Goal: Register for event/course

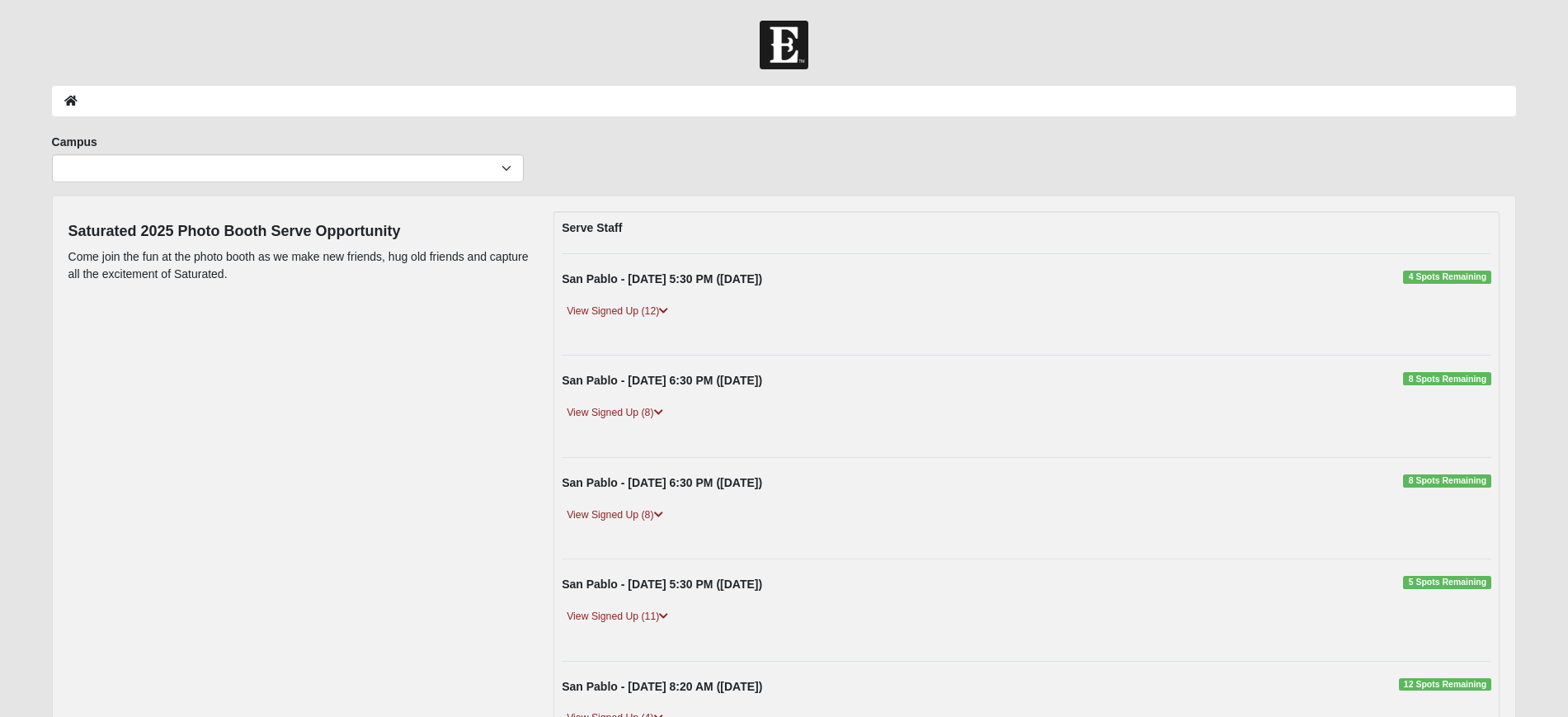
scroll to position [409, 0]
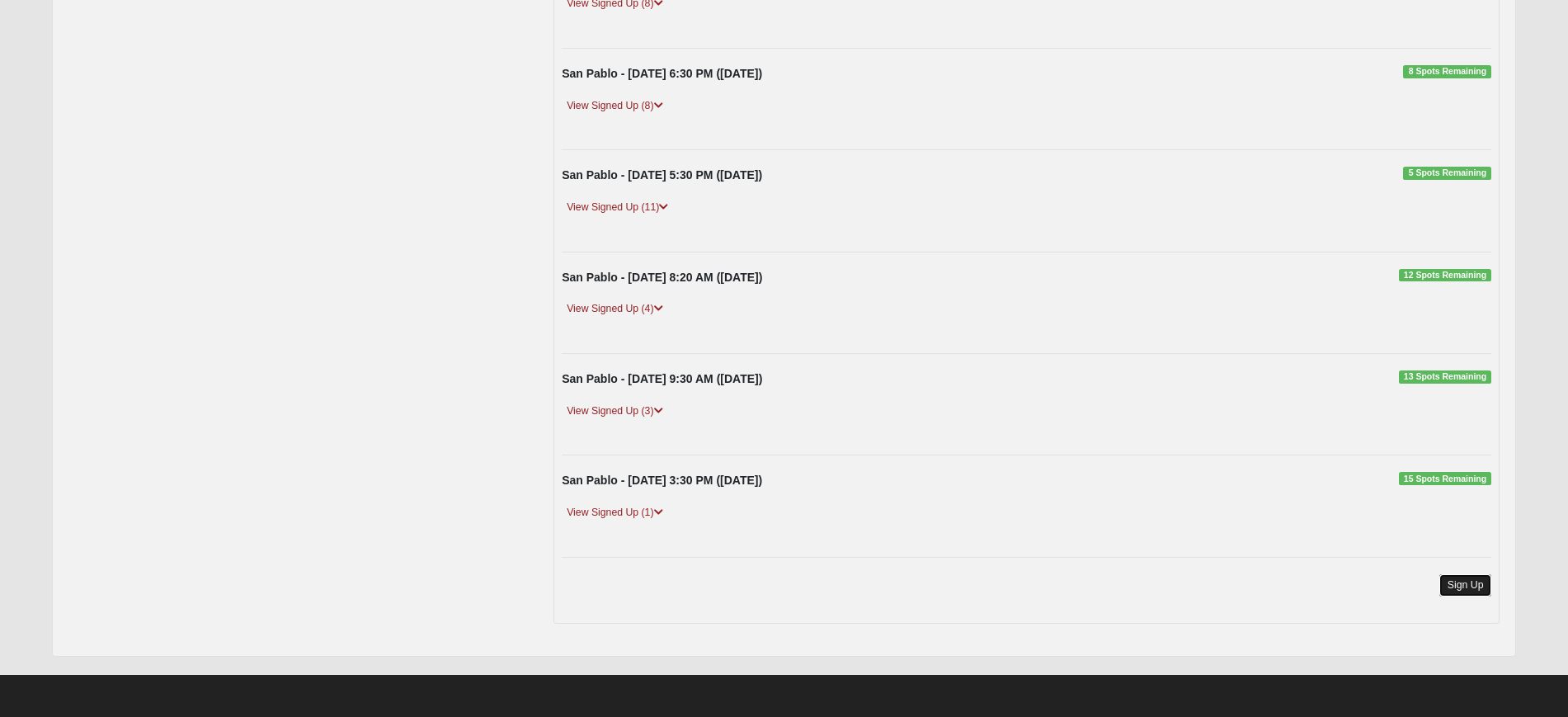
click at [1466, 581] on link "Sign Up" at bounding box center [1466, 585] width 53 height 22
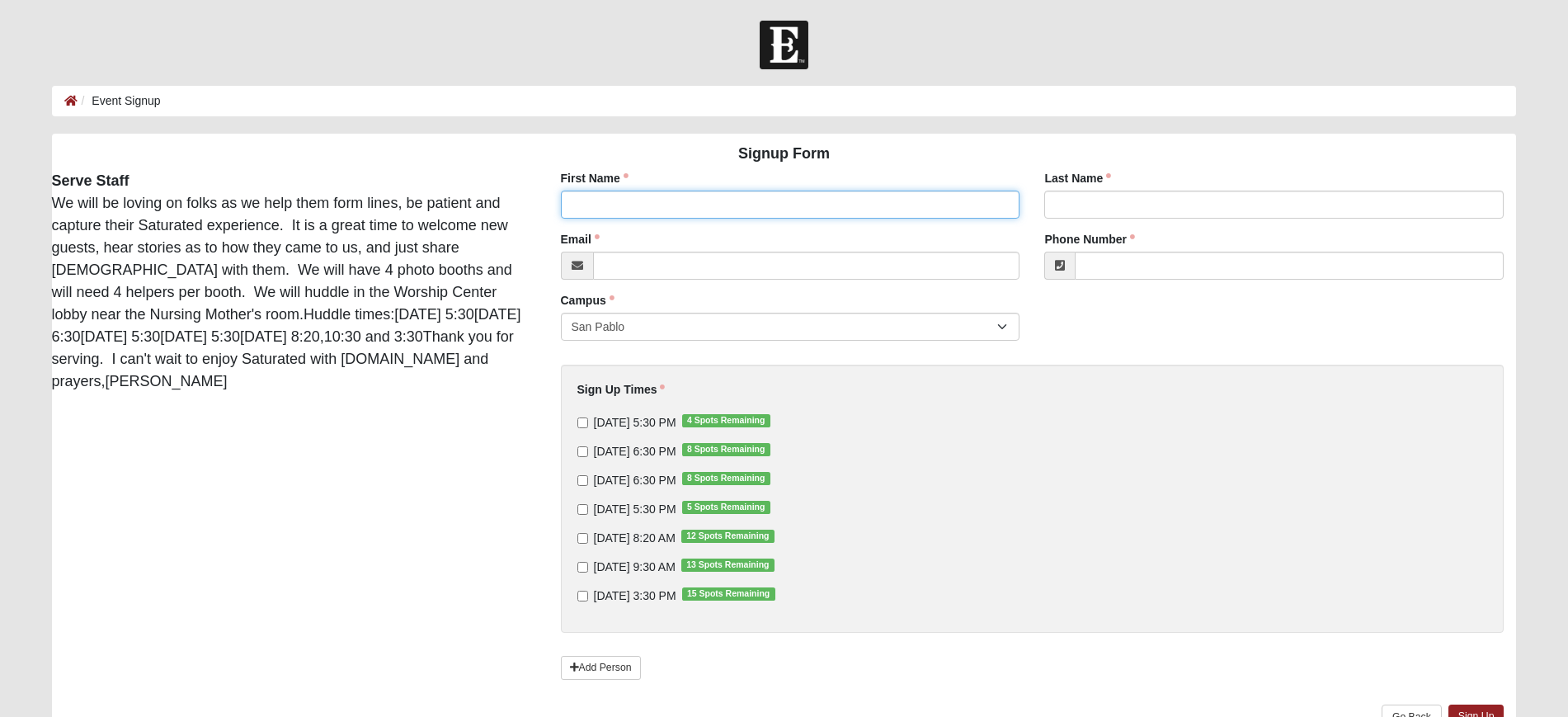
click at [714, 210] on input "First Name" at bounding box center [790, 204] width 459 height 28
type input "Karen"
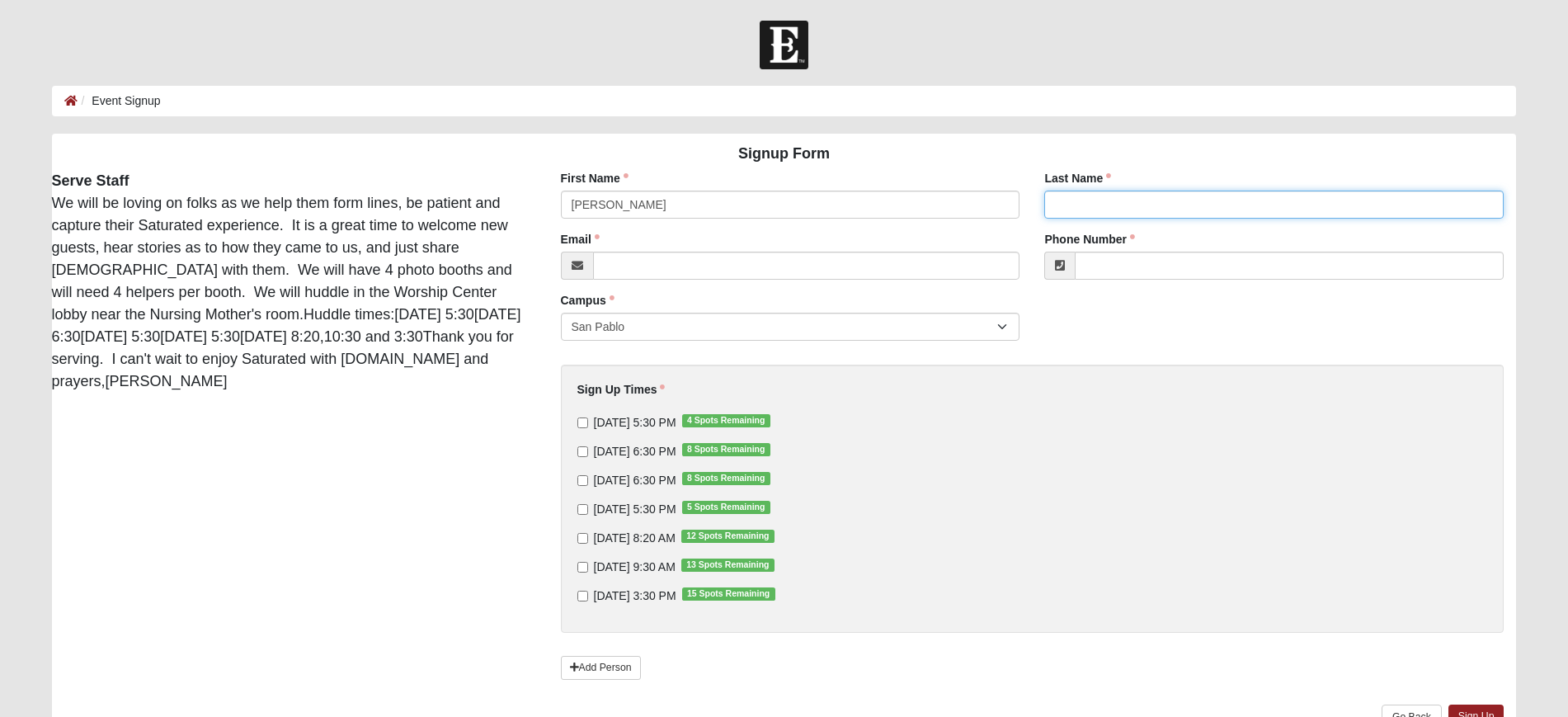
type input "Blankenship"
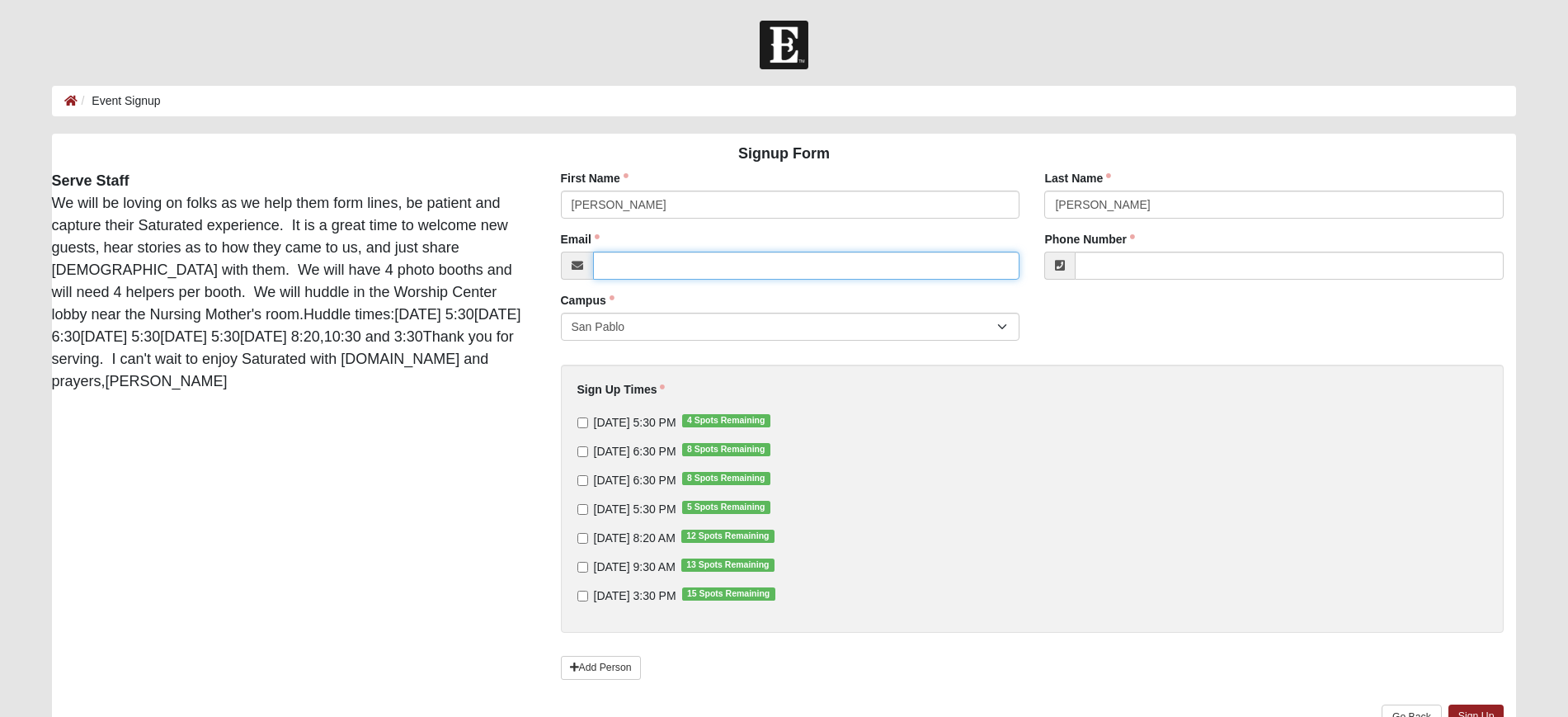
type input "karenmblankenship@gmail.com"
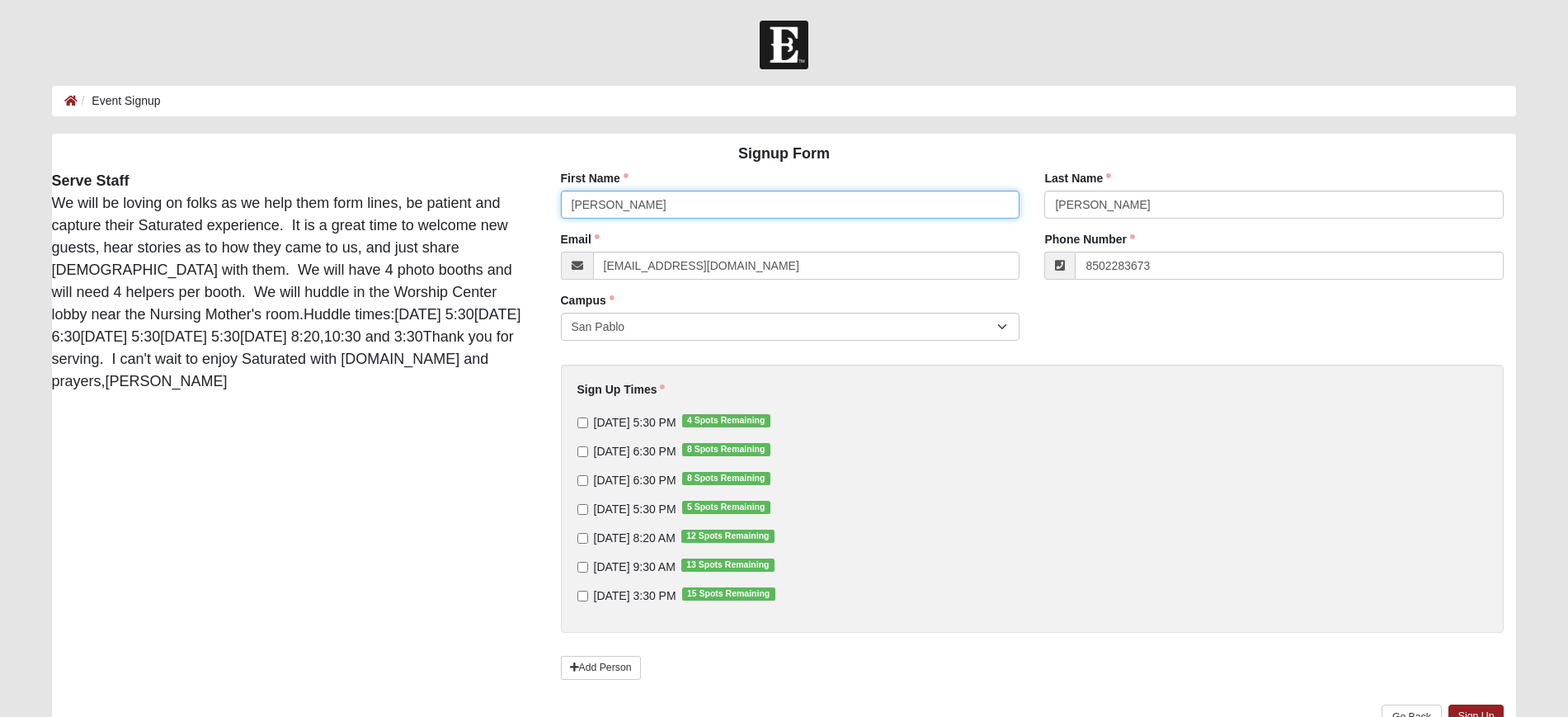
type input "(850) 228-3673"
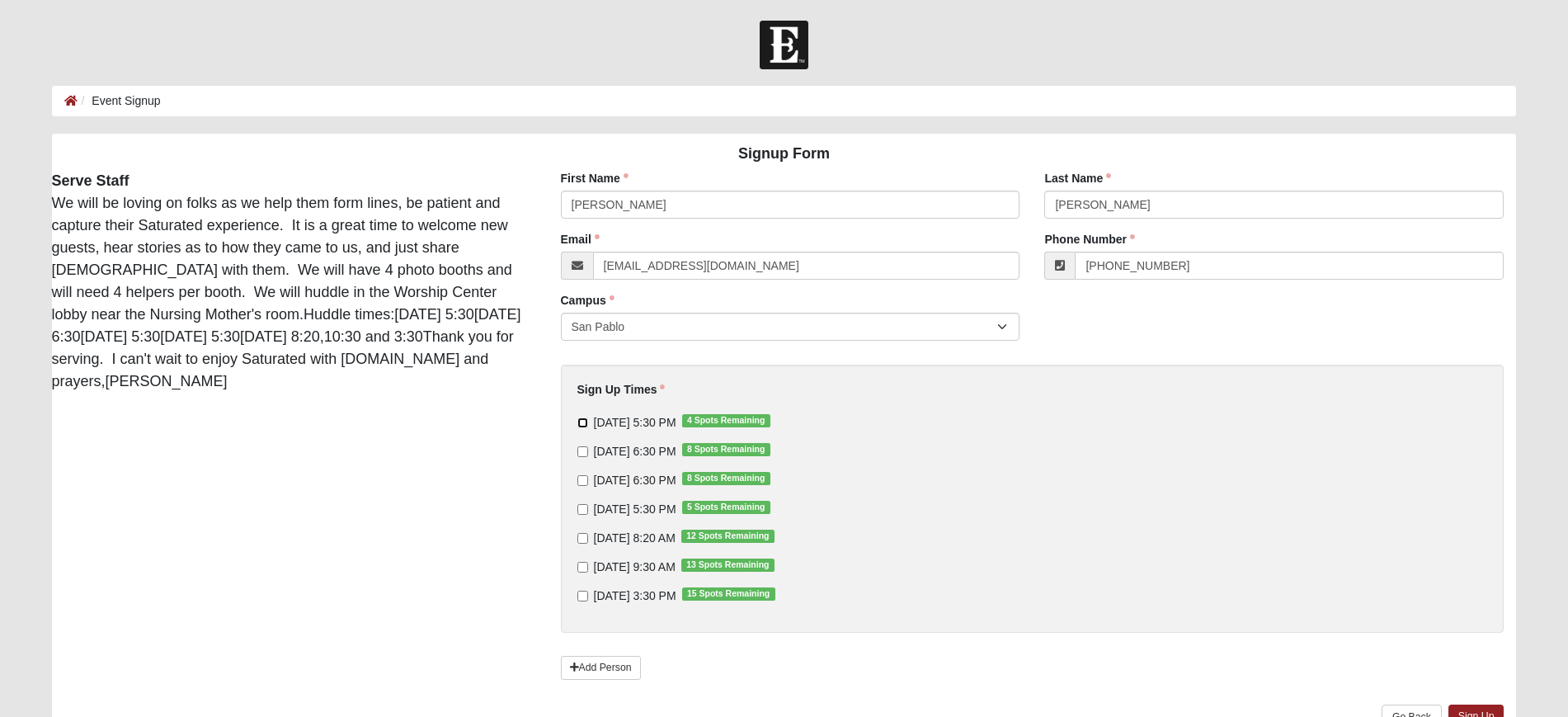
click at [582, 426] on input "9/10/2025 5:30 PM 4 Spots Remaining" at bounding box center [582, 422] width 11 height 11
checkbox input "true"
click at [581, 535] on input "9/14/2025 8:20 AM 12 Spots Remaining" at bounding box center [582, 538] width 11 height 11
checkbox input "true"
click at [581, 596] on input "9/14/2025 3:30 PM 15 Spots Remaining" at bounding box center [582, 596] width 11 height 11
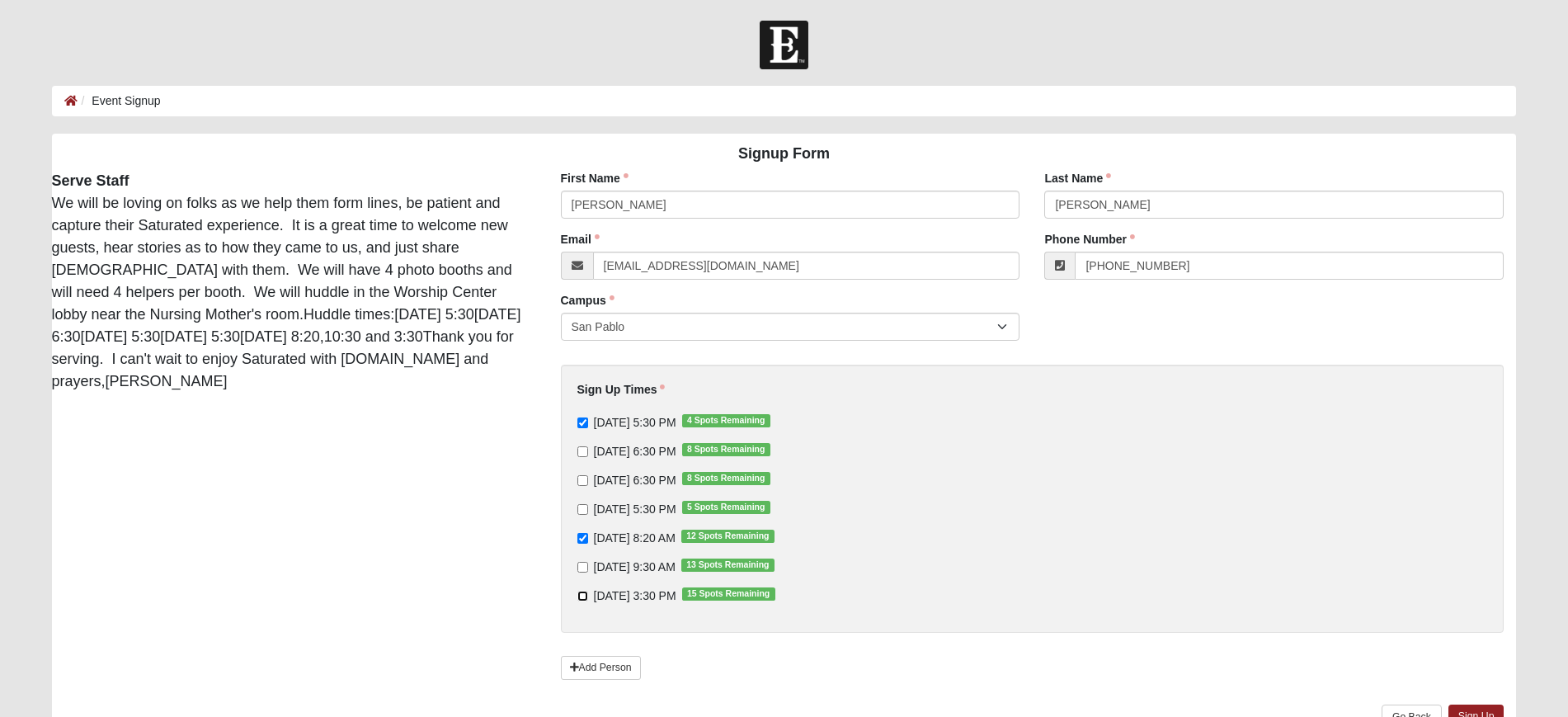
checkbox input "true"
click at [580, 537] on input "9/14/2025 8:20 AM 12 Spots Remaining" at bounding box center [582, 538] width 11 height 11
checkbox input "false"
click at [584, 506] on input "9/13/2025 5:30 PM 5 Spots Remaining" at bounding box center [582, 509] width 11 height 11
checkbox input "true"
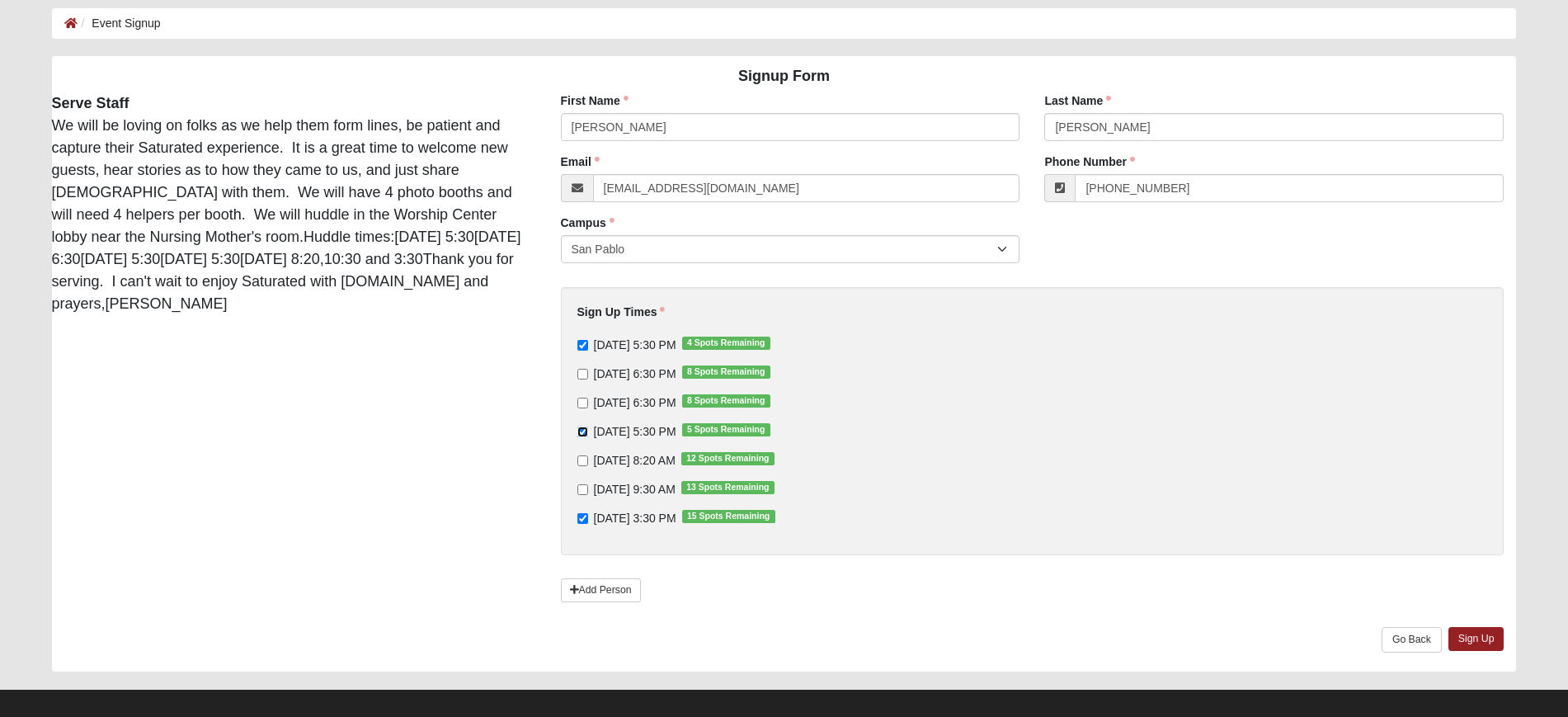
scroll to position [78, 0]
drag, startPoint x: 969, startPoint y: 457, endPoint x: 1141, endPoint y: 619, distance: 236.3
click at [1141, 619] on div "Add Person" at bounding box center [1032, 599] width 968 height 55
click at [1478, 629] on link "Sign Up" at bounding box center [1476, 638] width 56 height 24
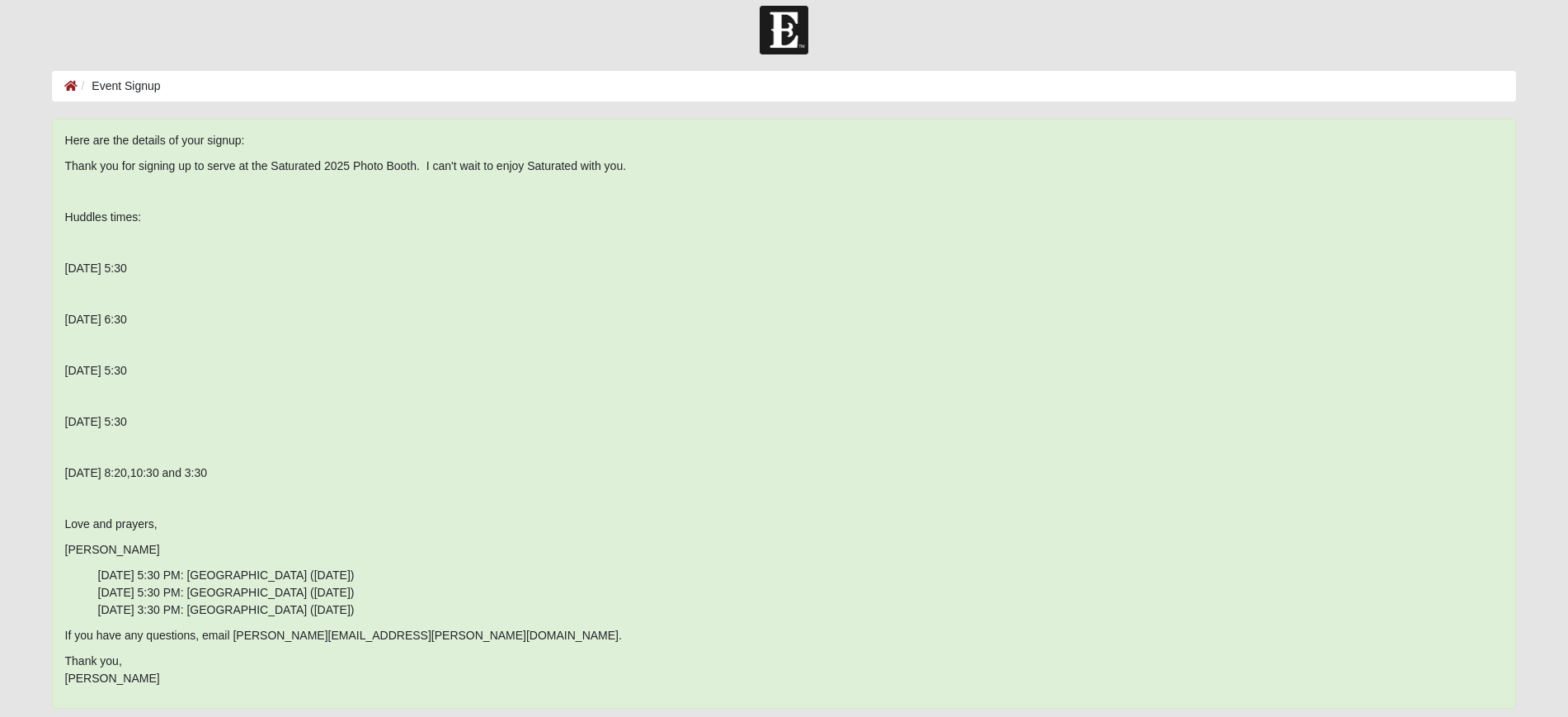
scroll to position [0, 0]
